Goal: Transaction & Acquisition: Subscribe to service/newsletter

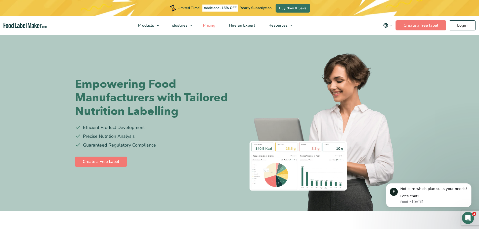
click at [210, 26] on span "Pricing" at bounding box center [208, 26] width 15 height 6
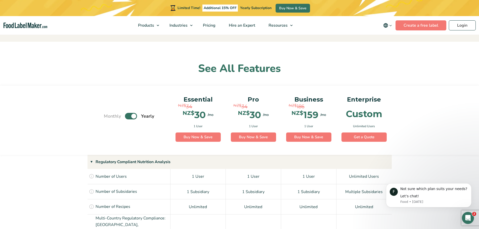
scroll to position [302, 0]
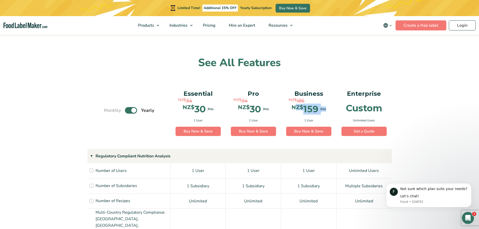
drag, startPoint x: 325, startPoint y: 108, endPoint x: 298, endPoint y: 107, distance: 27.2
click at [298, 107] on div "NZ$ 186 NZ$ 159 /mo" at bounding box center [308, 108] width 45 height 13
click at [350, 58] on h2 "See All Features" at bounding box center [239, 63] width 329 height 14
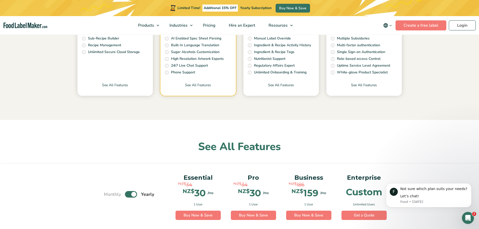
scroll to position [126, 0]
